Goal: Task Accomplishment & Management: Use online tool/utility

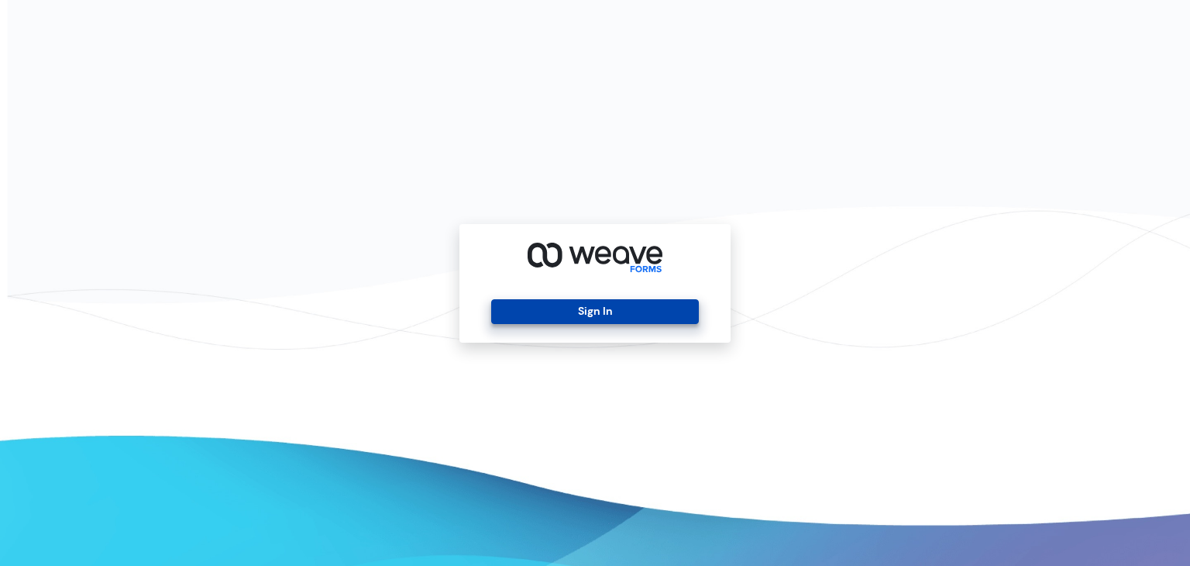
click at [514, 309] on button "Sign In" at bounding box center [594, 311] width 207 height 25
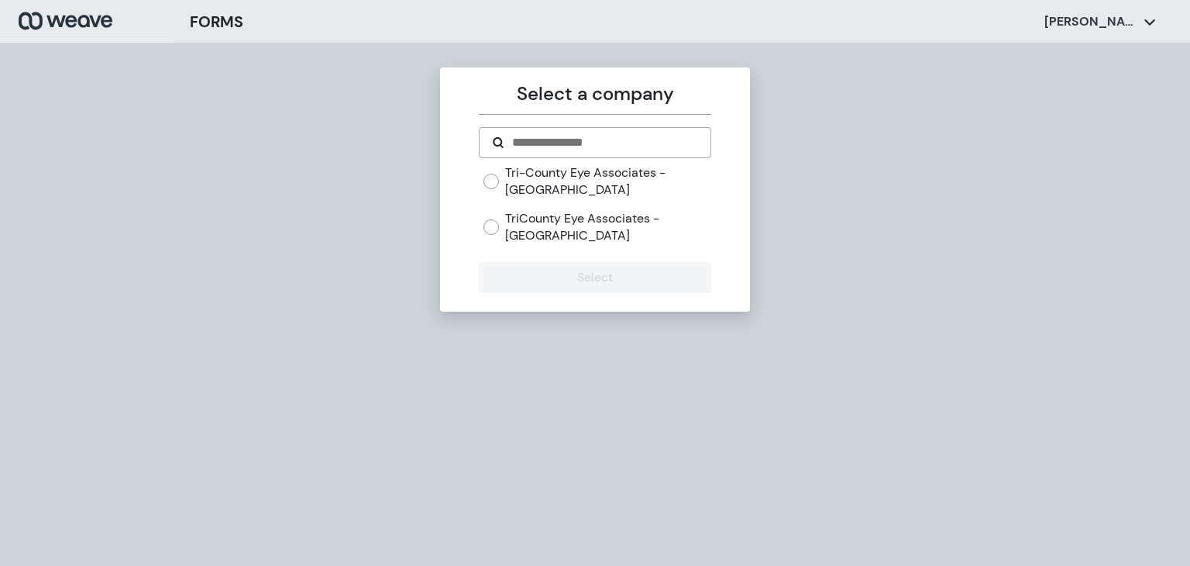
click at [607, 177] on label "Tri-County Eye Associates - [GEOGRAPHIC_DATA]" at bounding box center [607, 180] width 205 height 33
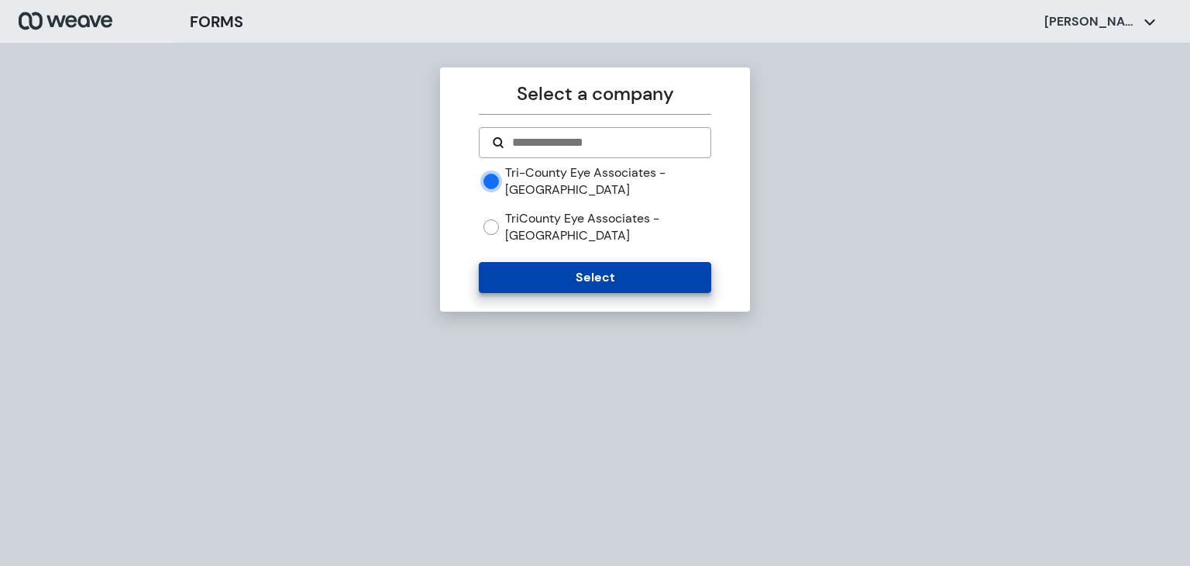
click at [593, 287] on button "Select" at bounding box center [595, 277] width 232 height 31
